Goal: Communication & Community: Connect with others

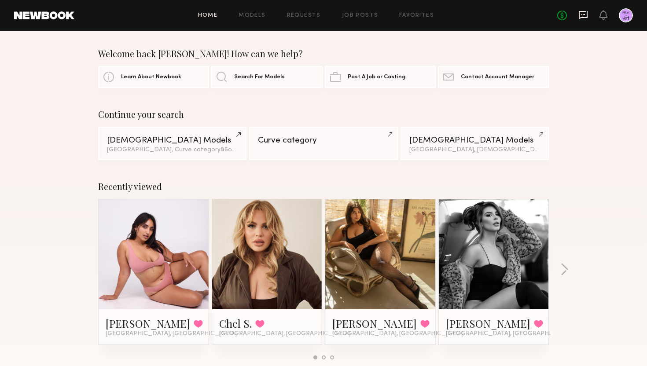
click at [583, 12] on icon at bounding box center [583, 15] width 10 height 10
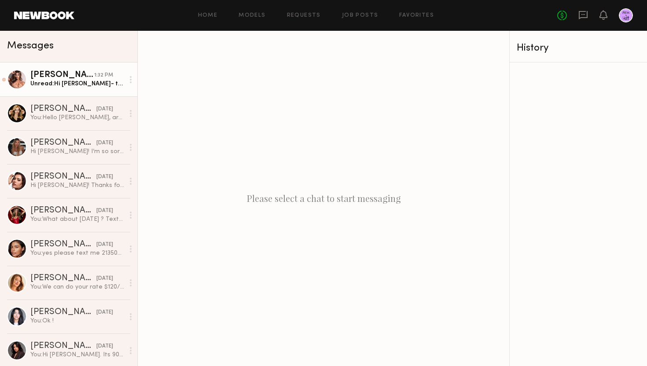
click at [68, 75] on div "[PERSON_NAME]" at bounding box center [62, 75] width 64 height 9
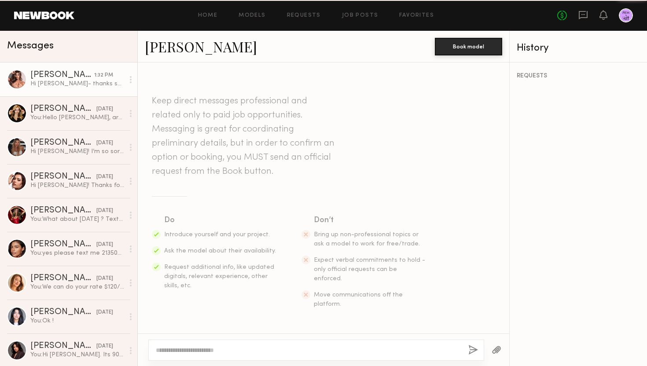
scroll to position [255, 0]
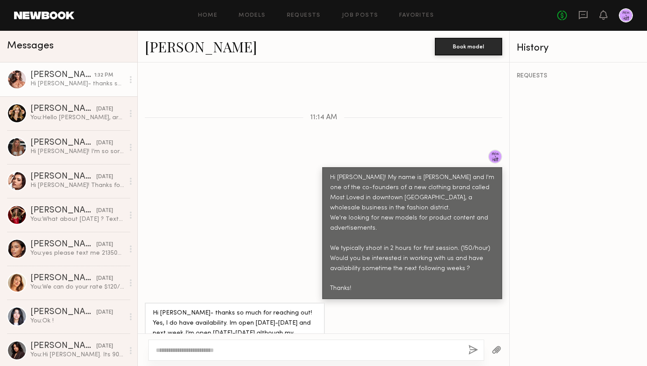
click at [200, 347] on textarea at bounding box center [308, 350] width 305 height 9
click at [200, 348] on textarea at bounding box center [308, 350] width 305 height 9
